Goal: Information Seeking & Learning: Learn about a topic

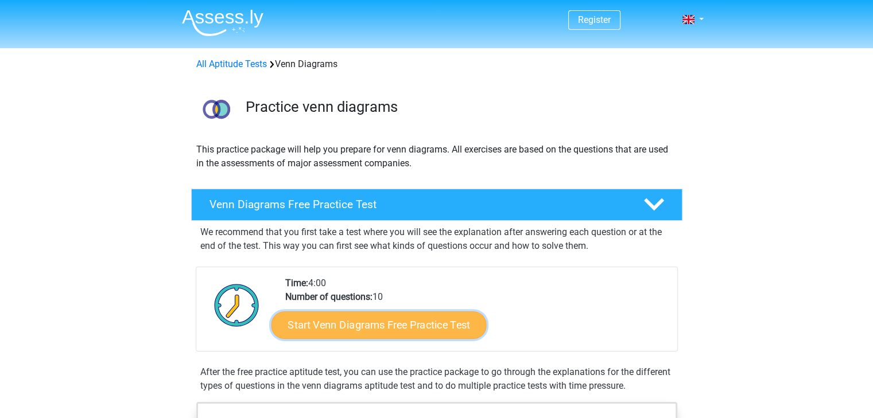
click at [422, 326] on link "Start Venn Diagrams Free Practice Test" at bounding box center [378, 326] width 215 height 28
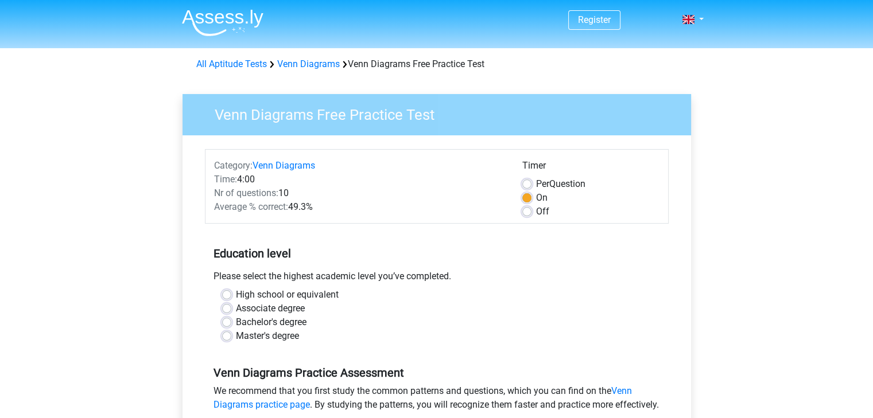
click at [236, 291] on label "High school or equivalent" at bounding box center [287, 295] width 103 height 14
click at [225, 291] on input "High school or equivalent" at bounding box center [226, 293] width 9 height 11
radio input "true"
click at [536, 183] on label "Per Question" at bounding box center [560, 184] width 49 height 14
click at [527, 183] on input "Per Question" at bounding box center [526, 182] width 9 height 11
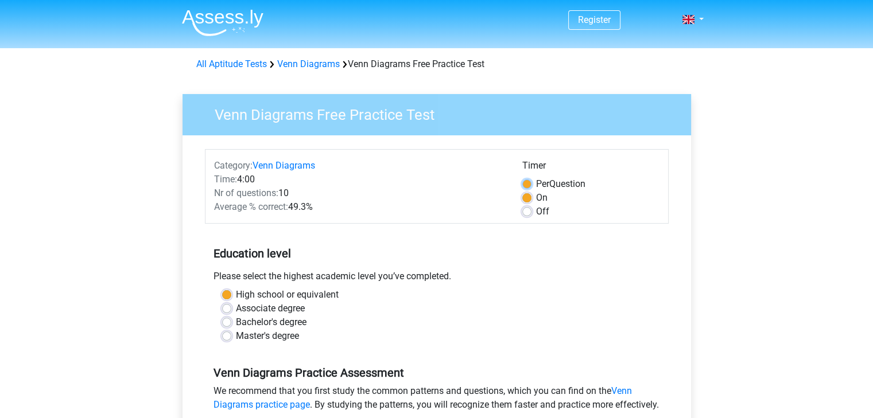
radio input "true"
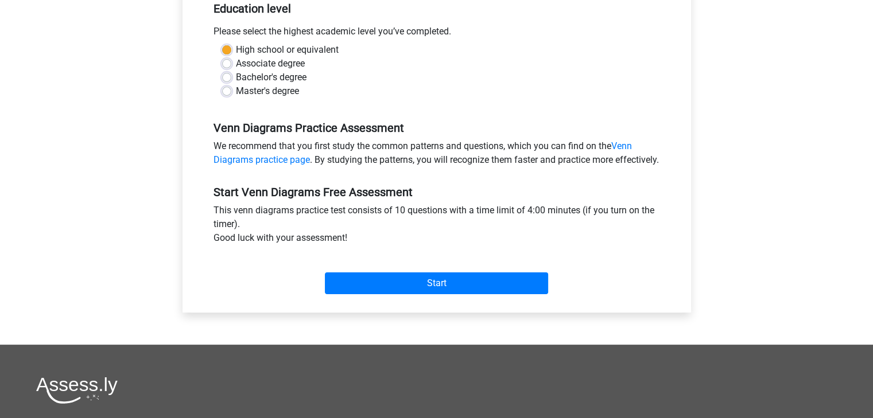
scroll to position [247, 0]
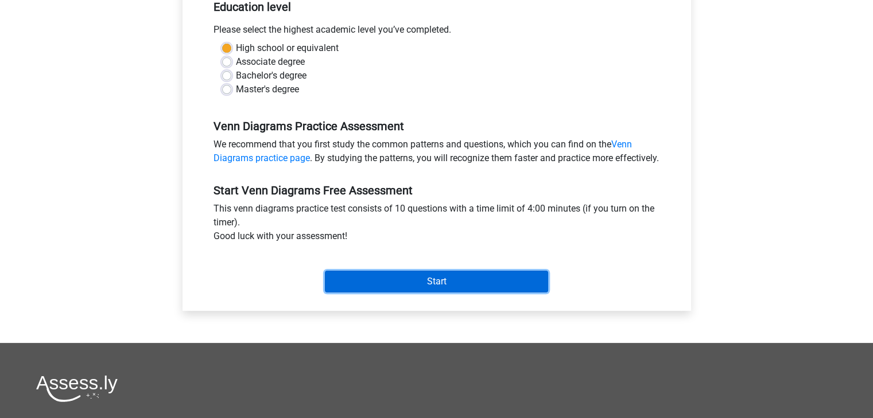
click at [394, 293] on input "Start" at bounding box center [436, 282] width 223 height 22
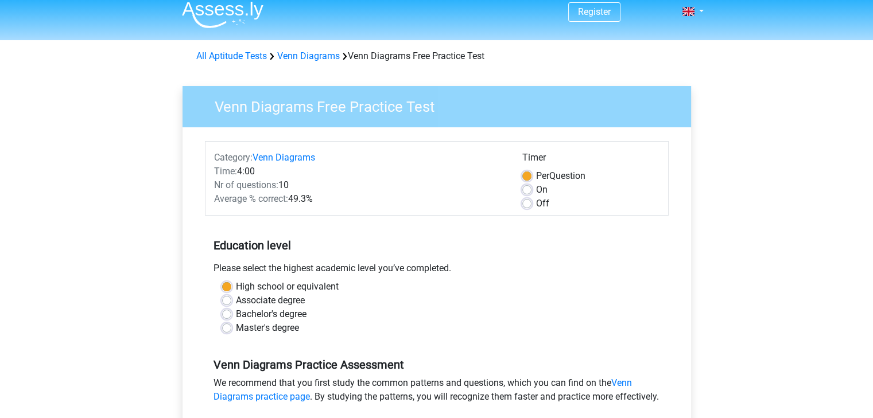
scroll to position [0, 0]
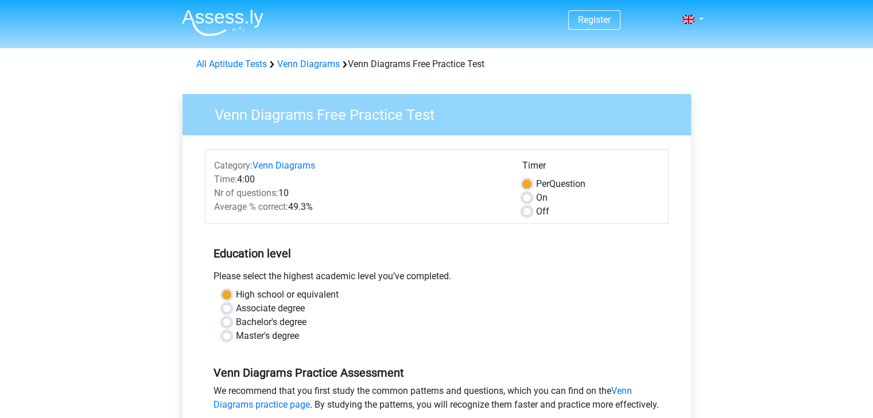
click at [535, 213] on div "Off" at bounding box center [590, 212] width 137 height 14
click at [536, 212] on label "Off" at bounding box center [542, 212] width 13 height 14
click at [526, 212] on input "Off" at bounding box center [526, 210] width 9 height 11
radio input "true"
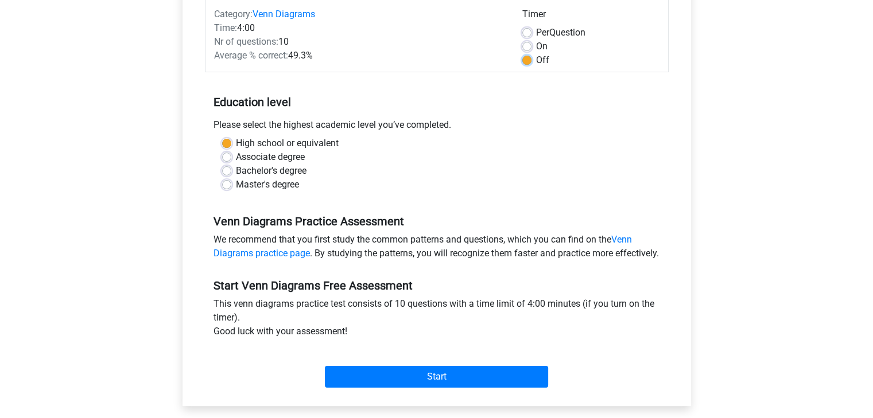
scroll to position [197, 0]
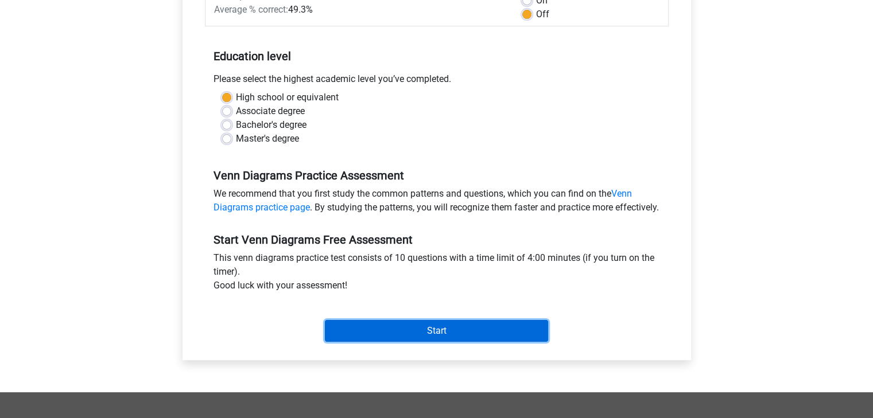
click at [364, 342] on input "Start" at bounding box center [436, 331] width 223 height 22
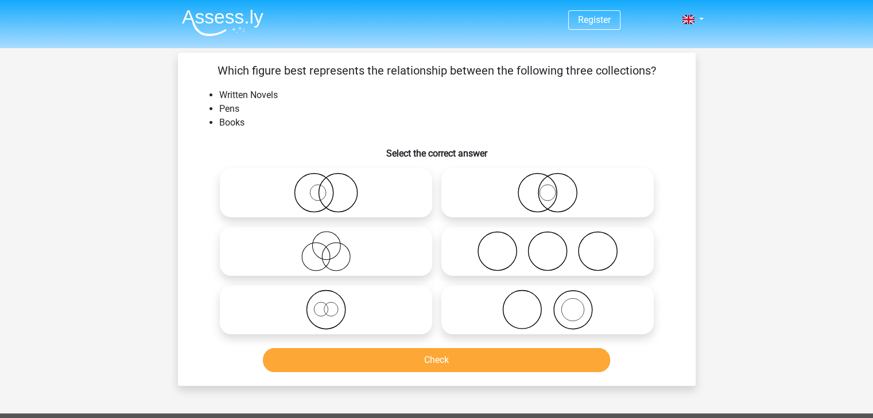
click at [359, 260] on icon at bounding box center [325, 251] width 203 height 40
click at [333, 246] on input "radio" at bounding box center [329, 241] width 7 height 7
radio input "true"
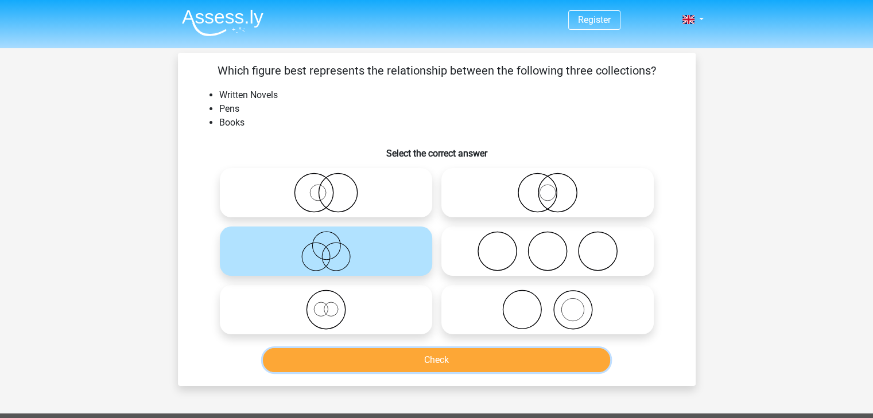
click at [433, 363] on button "Check" at bounding box center [436, 360] width 347 height 24
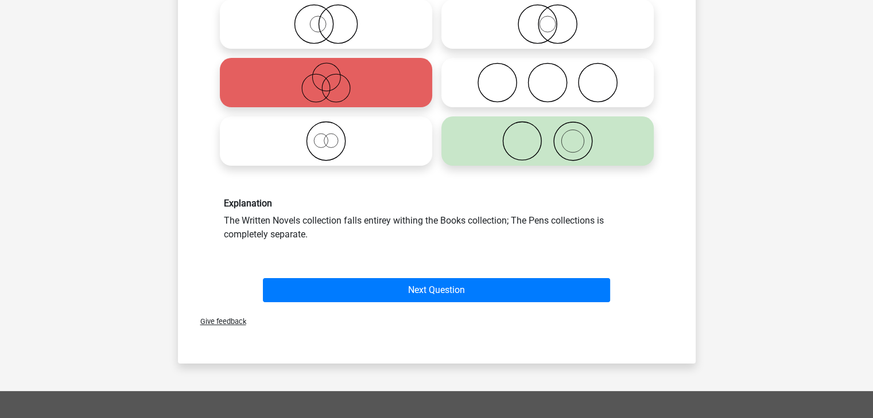
scroll to position [157, 0]
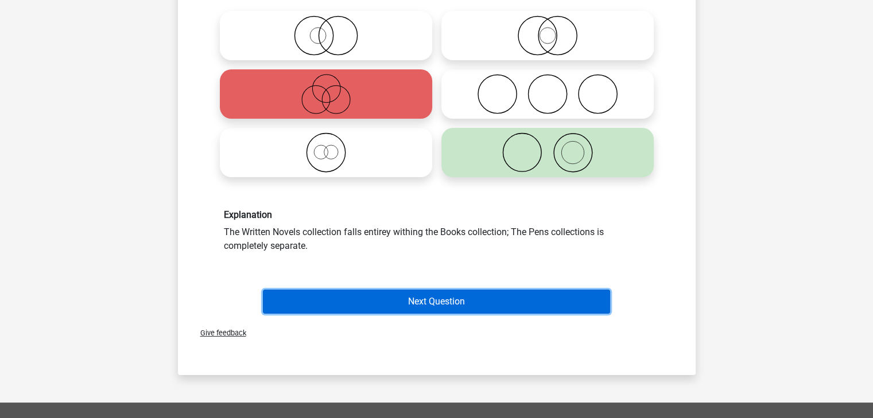
click at [441, 307] on button "Next Question" at bounding box center [436, 302] width 347 height 24
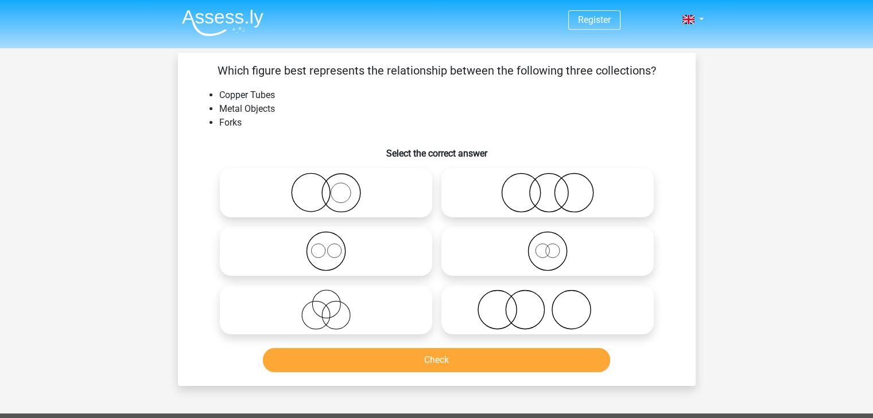
scroll to position [0, 0]
click at [401, 329] on icon at bounding box center [325, 310] width 203 height 40
click at [333, 304] on input "radio" at bounding box center [329, 300] width 7 height 7
radio input "true"
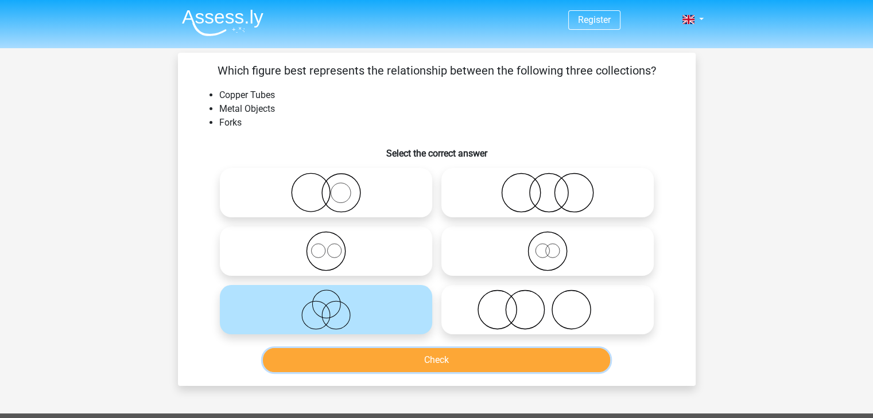
click at [414, 354] on button "Check" at bounding box center [436, 360] width 347 height 24
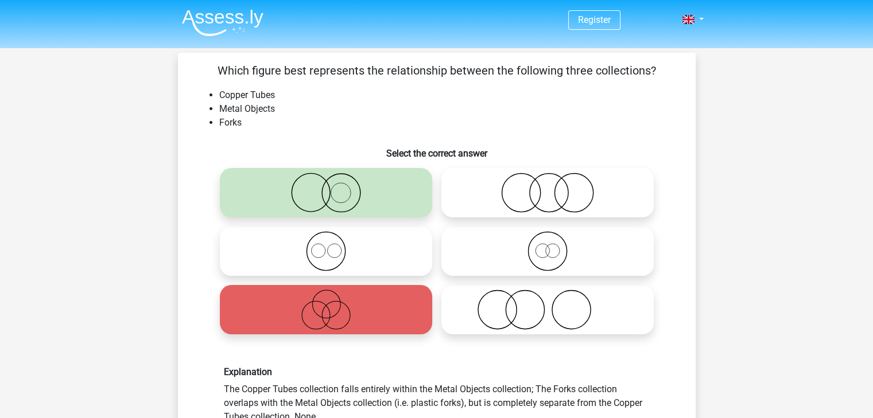
click at [383, 214] on label at bounding box center [326, 192] width 212 height 49
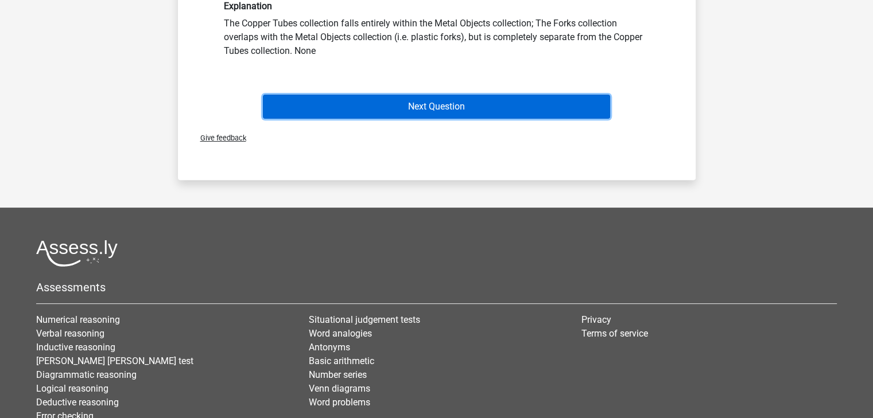
click at [456, 111] on button "Next Question" at bounding box center [436, 107] width 347 height 24
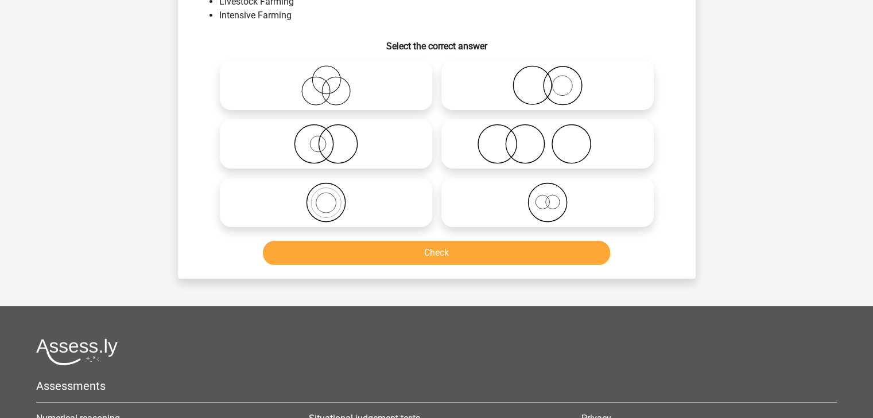
scroll to position [53, 0]
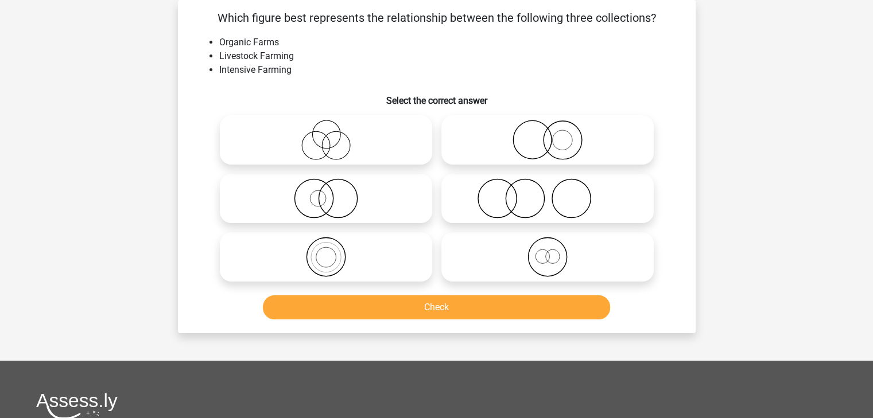
click at [568, 153] on icon at bounding box center [547, 140] width 203 height 40
click at [555, 134] on input "radio" at bounding box center [550, 130] width 7 height 7
radio input "true"
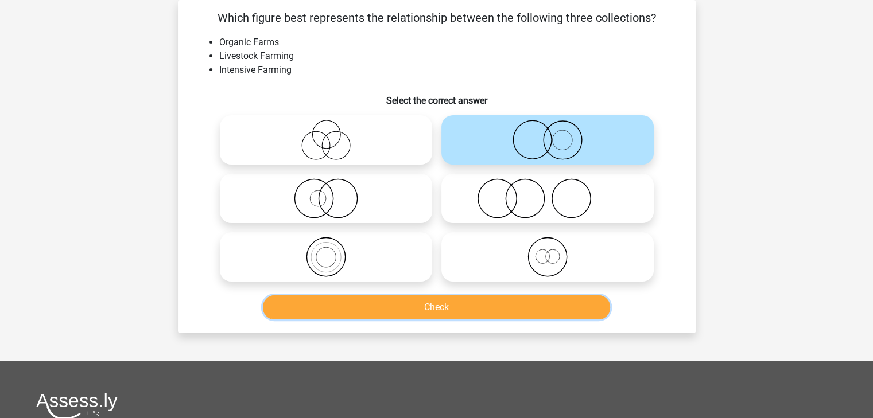
click at [423, 314] on button "Check" at bounding box center [436, 308] width 347 height 24
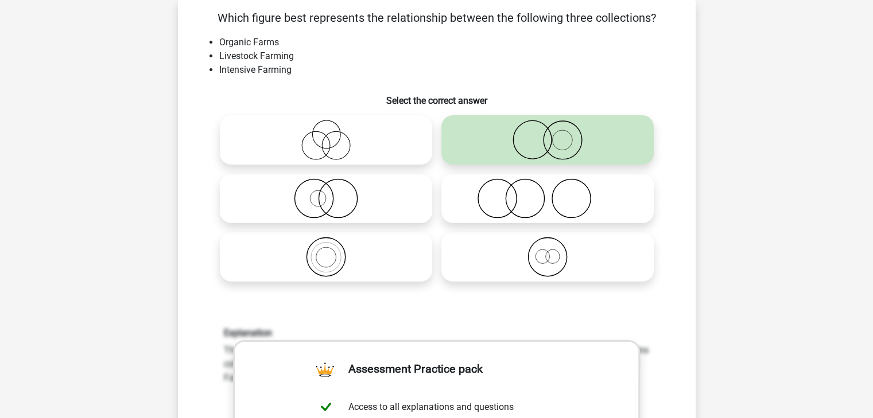
scroll to position [419, 0]
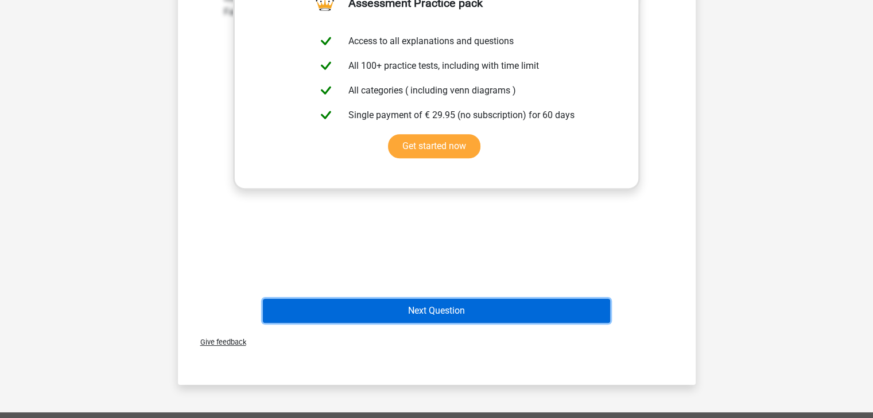
click at [381, 315] on button "Next Question" at bounding box center [436, 311] width 347 height 24
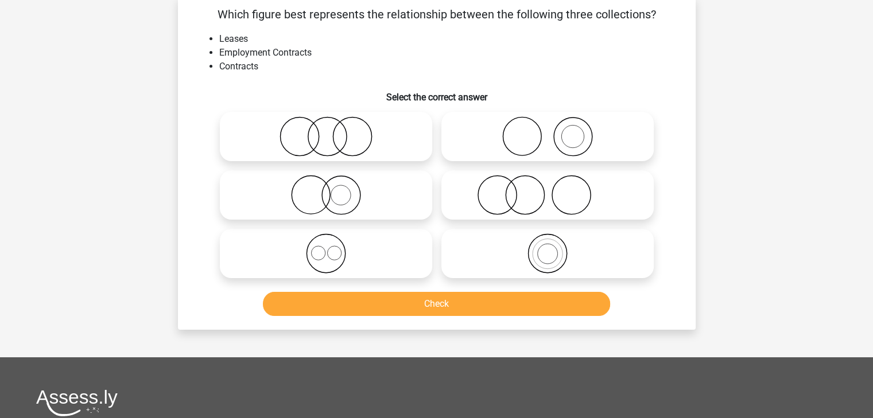
scroll to position [53, 0]
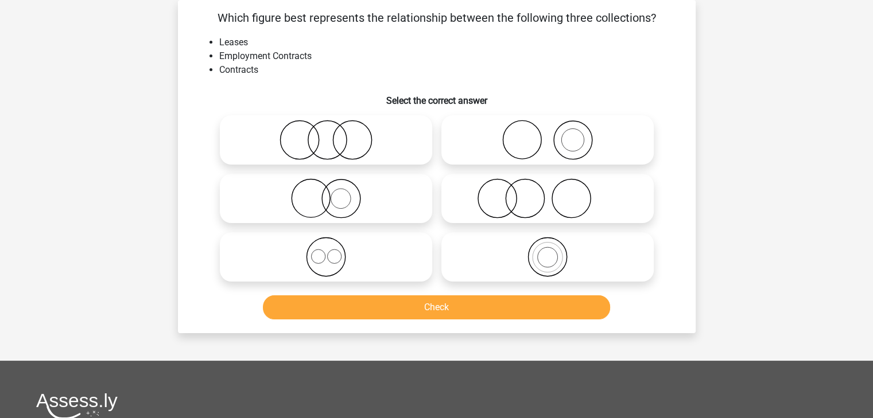
click at [344, 194] on icon at bounding box center [325, 198] width 203 height 40
click at [333, 193] on input "radio" at bounding box center [329, 188] width 7 height 7
radio input "true"
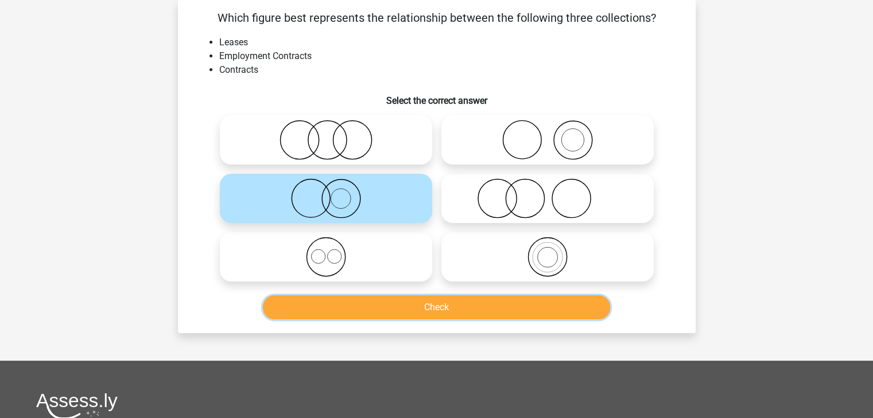
click at [396, 304] on button "Check" at bounding box center [436, 308] width 347 height 24
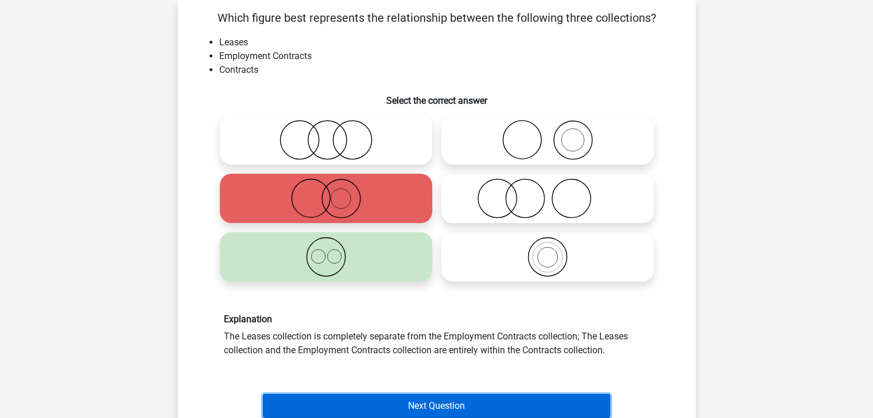
click at [397, 400] on button "Next Question" at bounding box center [436, 406] width 347 height 24
